Goal: Task Accomplishment & Management: Use online tool/utility

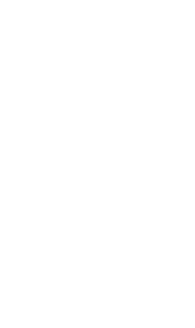
scroll to position [41, 0]
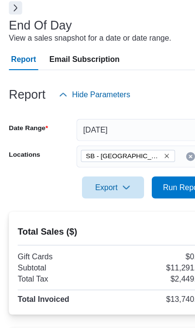
click at [152, 191] on span "Run Report" at bounding box center [159, 186] width 35 height 10
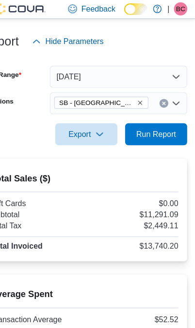
scroll to position [109, 0]
click at [144, 117] on span "Run Report" at bounding box center [159, 118] width 35 height 10
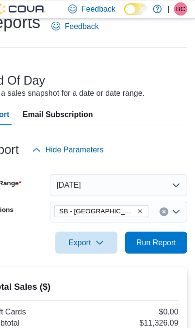
scroll to position [0, 0]
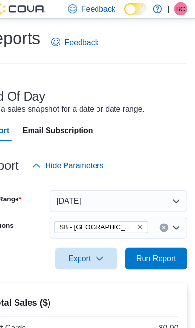
click at [143, 202] on icon "Remove SB - Glendale from selection in this group" at bounding box center [146, 199] width 6 height 6
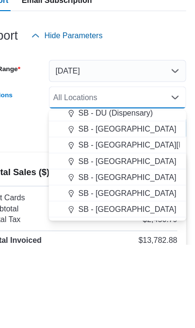
scroll to position [209, 0]
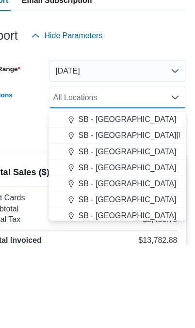
click at [125, 214] on span "SB - [GEOGRAPHIC_DATA]" at bounding box center [135, 219] width 86 height 10
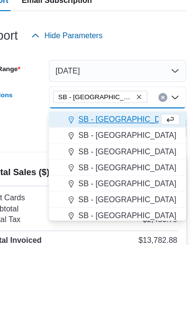
click at [16, 236] on div at bounding box center [97, 242] width 179 height 12
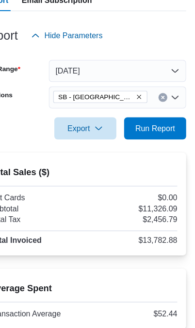
click at [139, 144] on span "Run Report" at bounding box center [159, 153] width 43 height 19
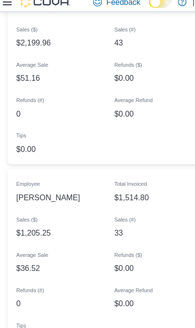
scroll to position [1508, 0]
